Goal: Task Accomplishment & Management: Use online tool/utility

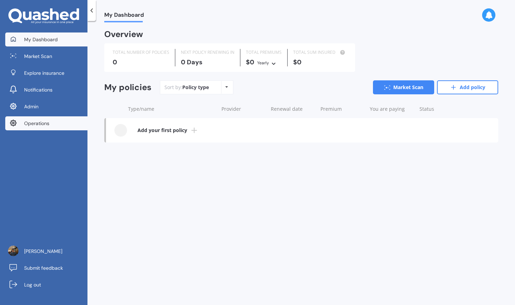
click at [72, 126] on link "Operations" at bounding box center [46, 123] width 82 height 14
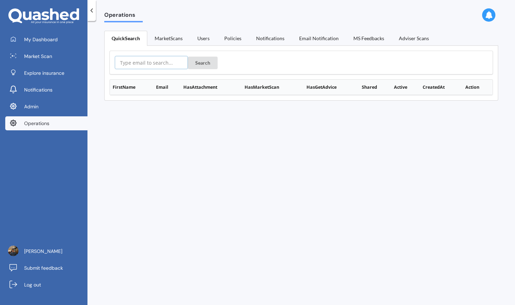
click at [146, 66] on input "text" at bounding box center [151, 62] width 73 height 13
paste input "[PERSON_NAME][EMAIL_ADDRESS][PERSON_NAME][DOMAIN_NAME]"
click at [201, 62] on button "Search" at bounding box center [203, 63] width 30 height 13
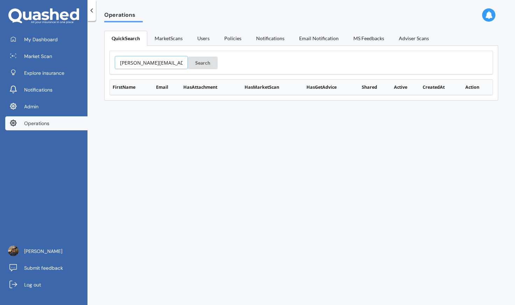
click at [150, 65] on input "[PERSON_NAME][EMAIL_ADDRESS][PERSON_NAME][DOMAIN_NAME]" at bounding box center [151, 62] width 73 height 13
type input "[PERSON_NAME][EMAIL_ADDRESS][PERSON_NAME][DOMAIN_NAME]"
click at [188, 57] on button "Search" at bounding box center [203, 63] width 30 height 13
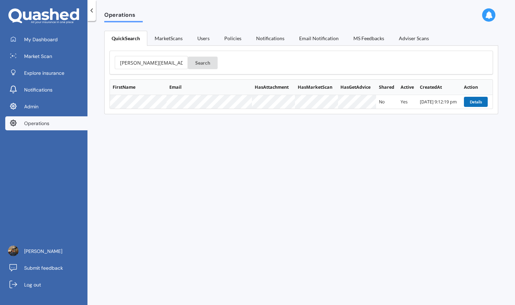
click at [479, 101] on button "Details" at bounding box center [476, 102] width 24 height 10
click at [72, 283] on link "Log out" at bounding box center [46, 285] width 82 height 14
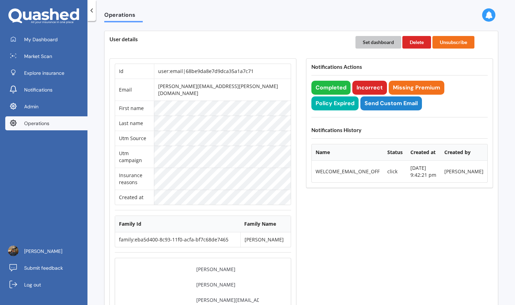
click at [366, 43] on button "Set dashboard" at bounding box center [378, 42] width 46 height 13
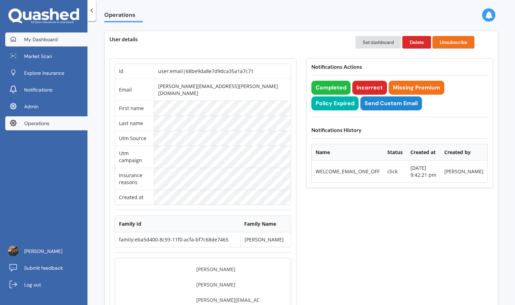
click at [41, 36] on span "My Dashboard" at bounding box center [41, 39] width 34 height 7
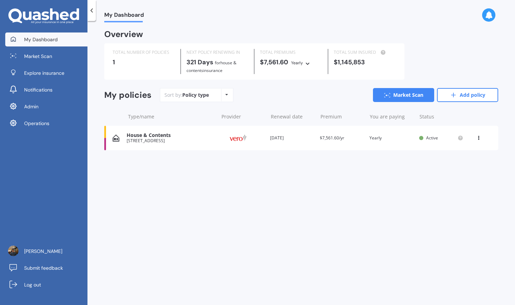
click at [262, 143] on div "Provider" at bounding box center [242, 138] width 44 height 13
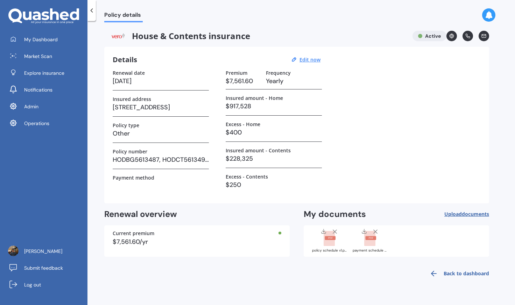
click at [327, 246] on rect at bounding box center [329, 238] width 11 height 15
click at [375, 246] on rect at bounding box center [369, 238] width 11 height 15
